Goal: Information Seeking & Learning: Learn about a topic

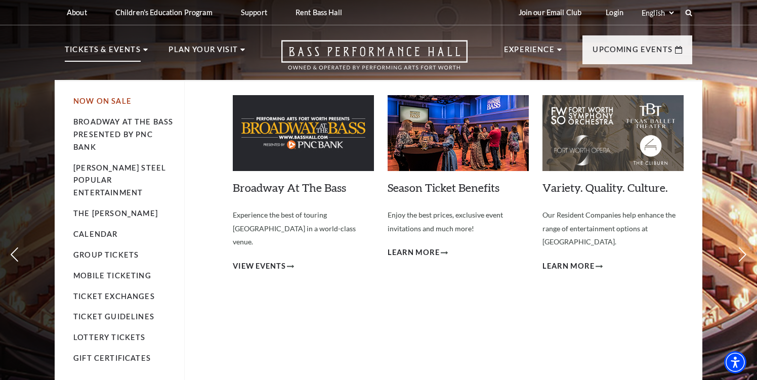
click at [92, 101] on link "Now On Sale" at bounding box center [102, 101] width 58 height 9
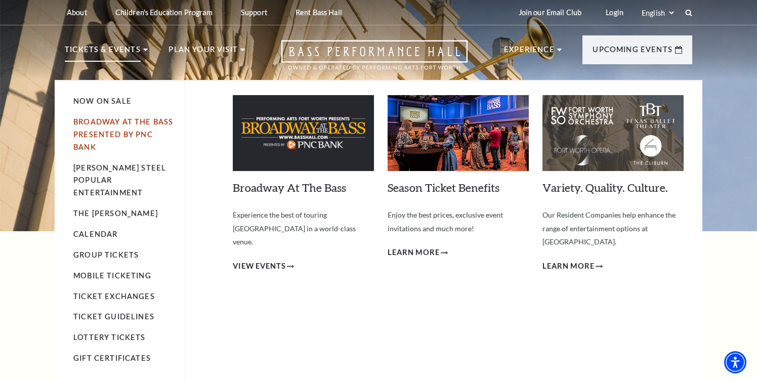
click at [93, 136] on link "Broadway At The Bass presented by PNC Bank" at bounding box center [123, 134] width 100 height 34
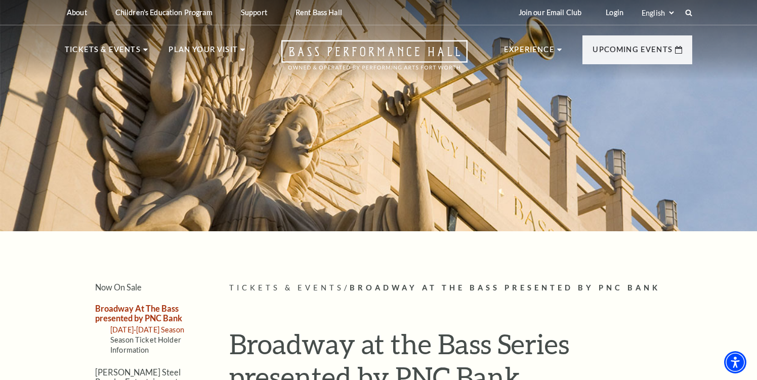
click at [127, 329] on link "2025-2026 Season" at bounding box center [147, 329] width 74 height 9
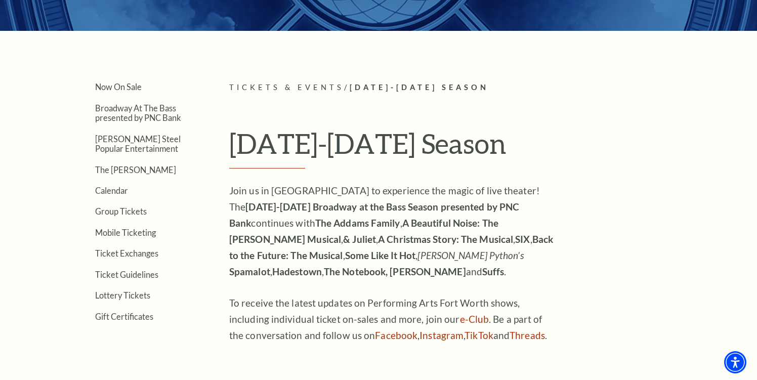
scroll to position [222, 0]
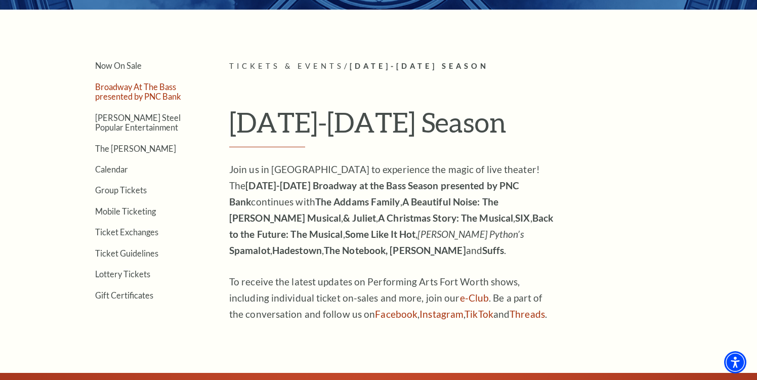
click at [100, 96] on link "Broadway At The Bass presented by PNC Bank" at bounding box center [138, 91] width 86 height 19
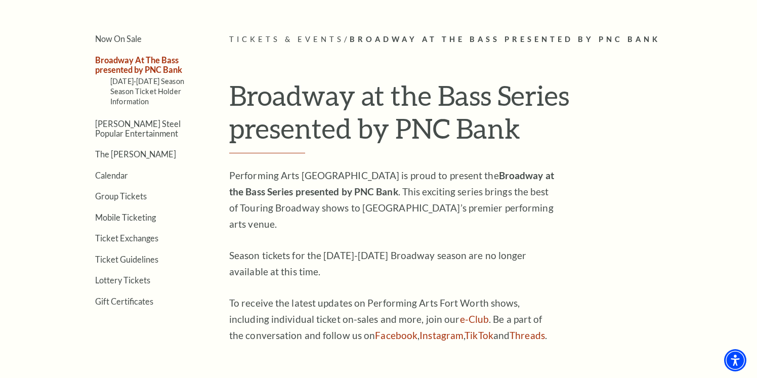
scroll to position [273, 0]
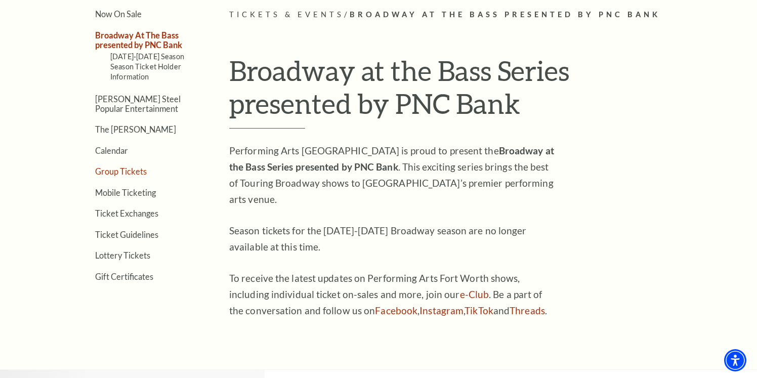
click at [117, 172] on link "Group Tickets" at bounding box center [121, 171] width 52 height 10
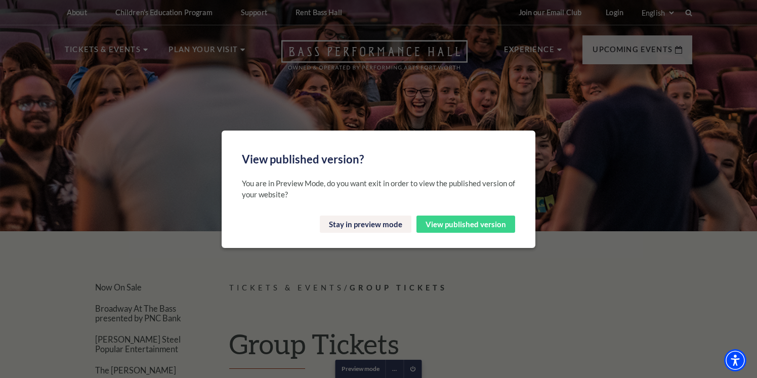
click at [475, 217] on button "View published version" at bounding box center [465, 223] width 99 height 17
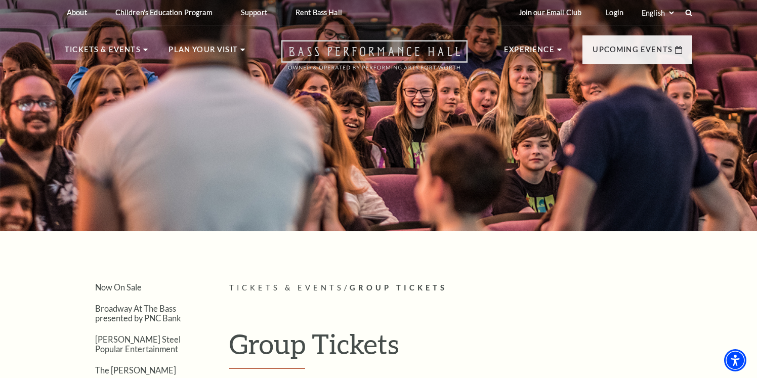
click at [386, 52] on icon "Open this option" at bounding box center [374, 55] width 186 height 30
